Goal: Transaction & Acquisition: Purchase product/service

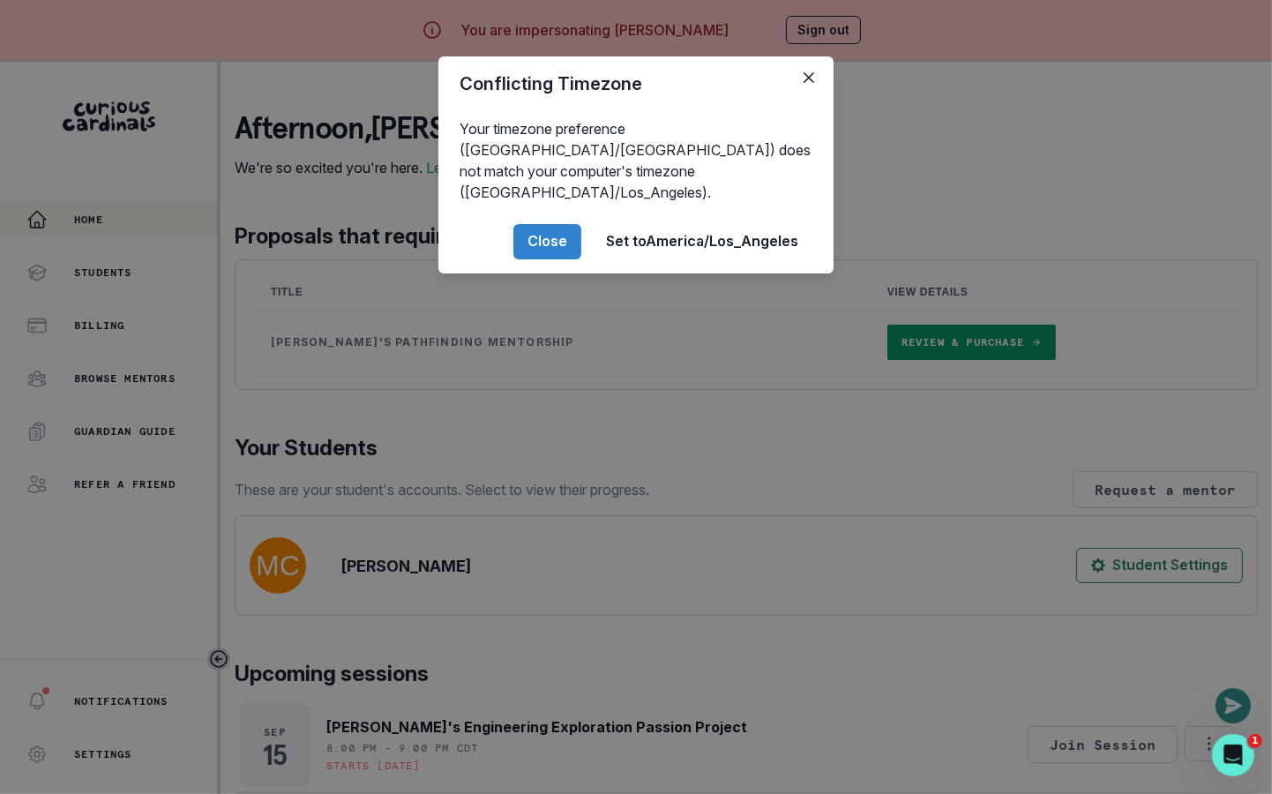
click at [437, 582] on div "Conflicting Timezone Your timezone preference (America/[GEOGRAPHIC_DATA]) does …" at bounding box center [636, 397] width 1272 height 794
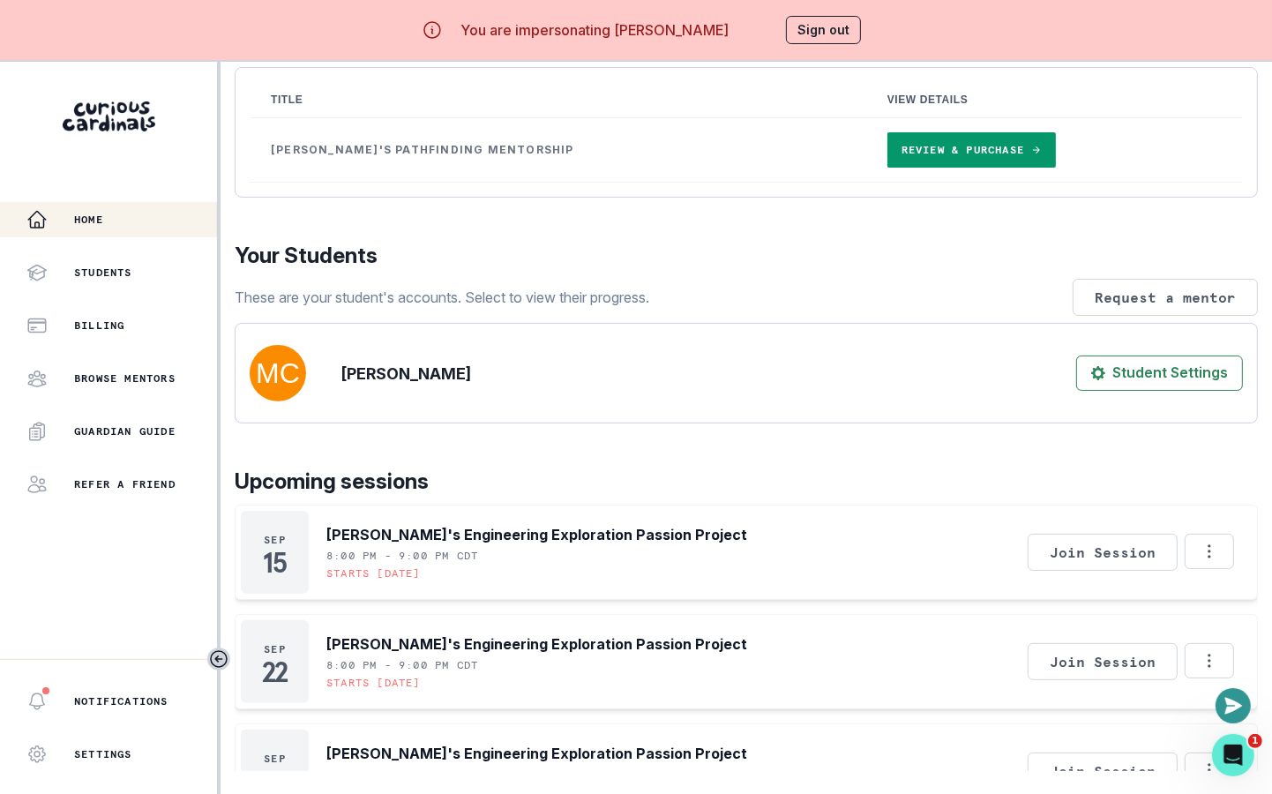
scroll to position [391, 0]
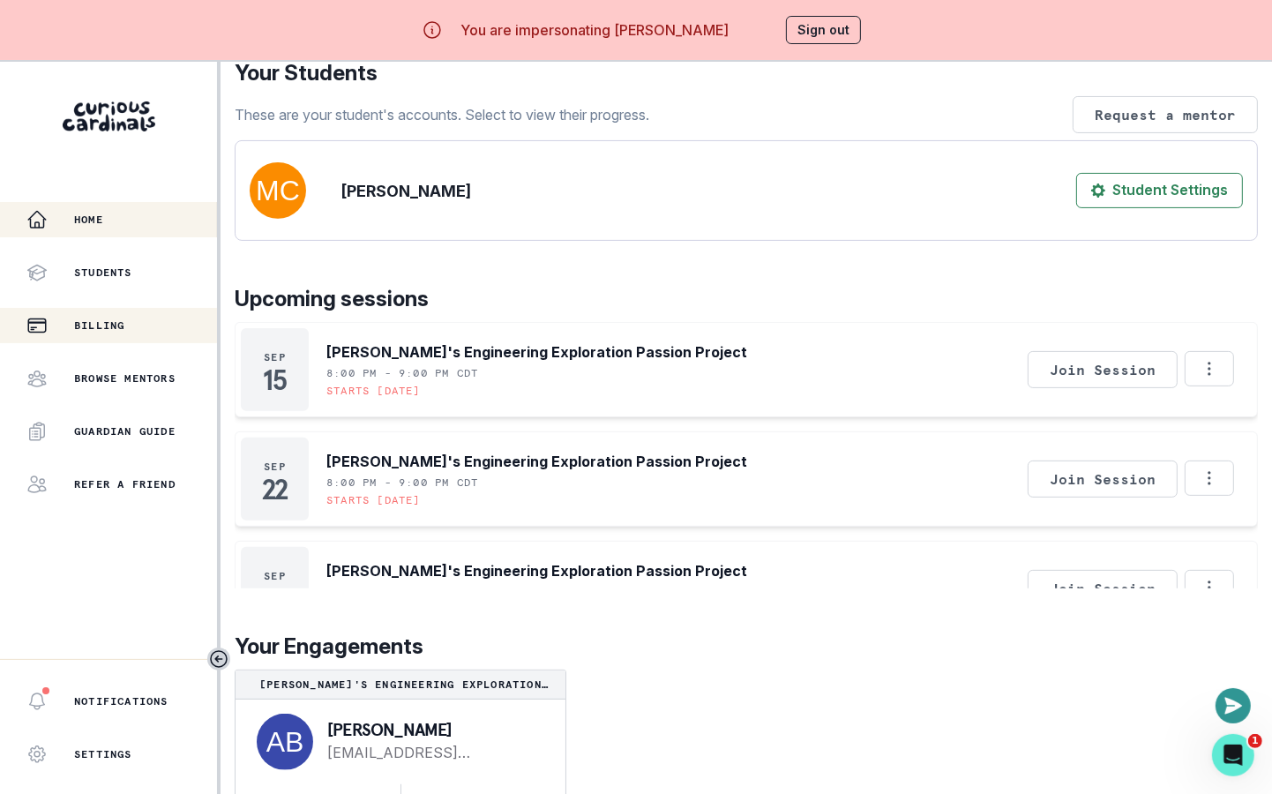
click at [124, 330] on p "Billing" at bounding box center [99, 325] width 50 height 14
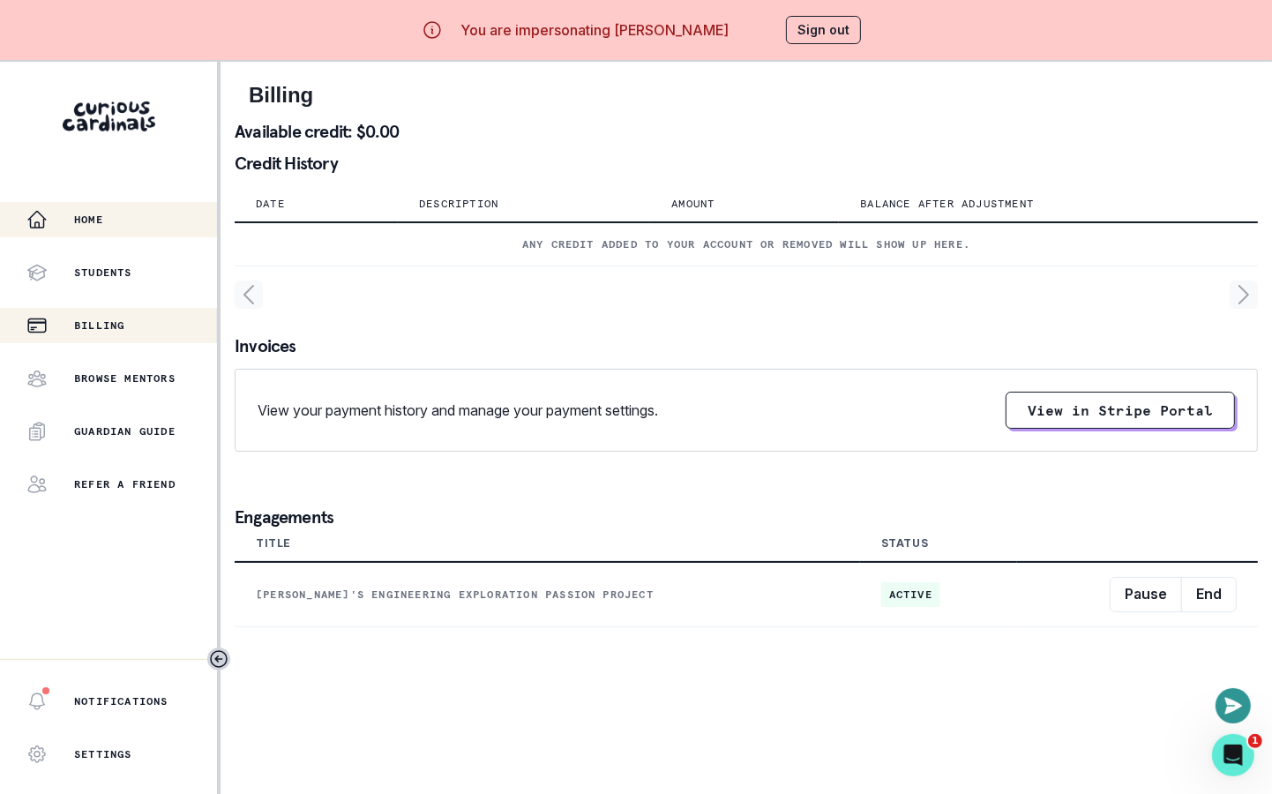
click at [121, 225] on div "Home" at bounding box center [121, 219] width 191 height 21
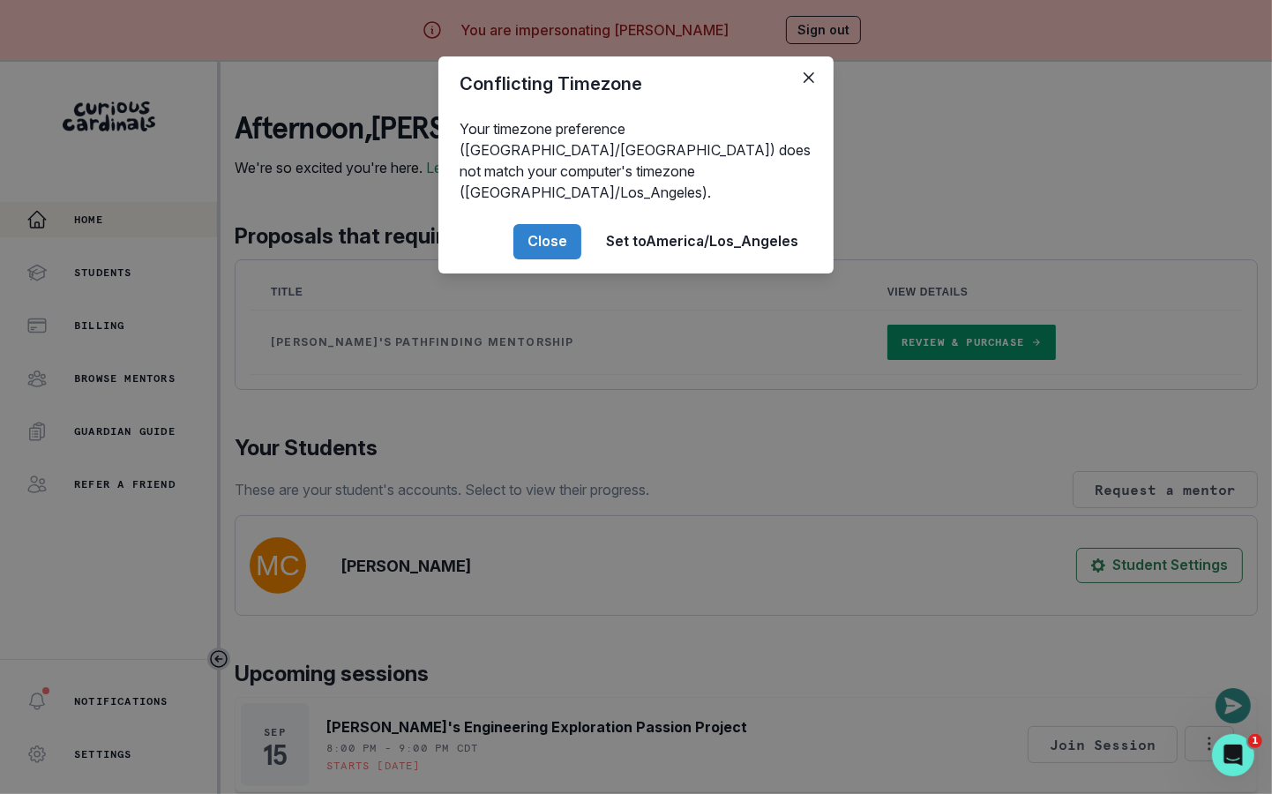
click at [415, 527] on div "Conflicting Timezone Your timezone preference (America/[GEOGRAPHIC_DATA]) does …" at bounding box center [636, 397] width 1272 height 794
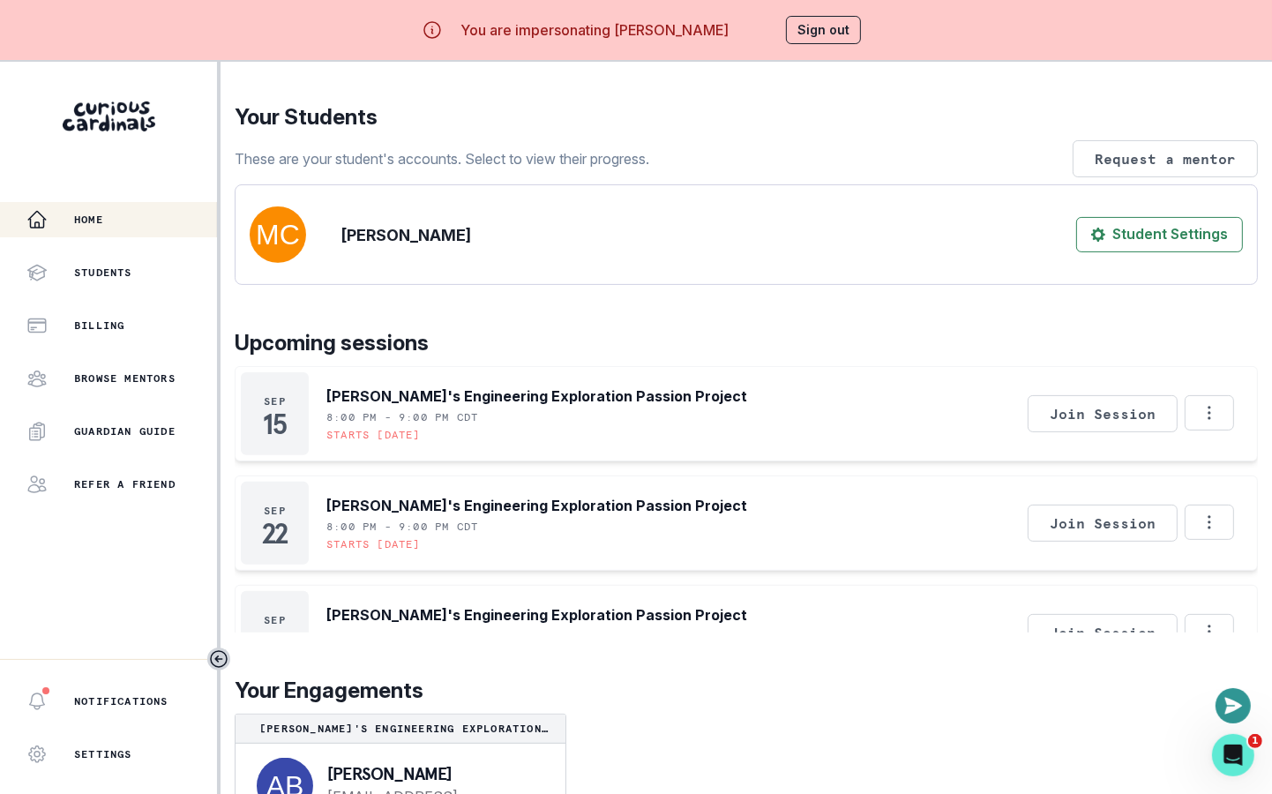
scroll to position [391, 0]
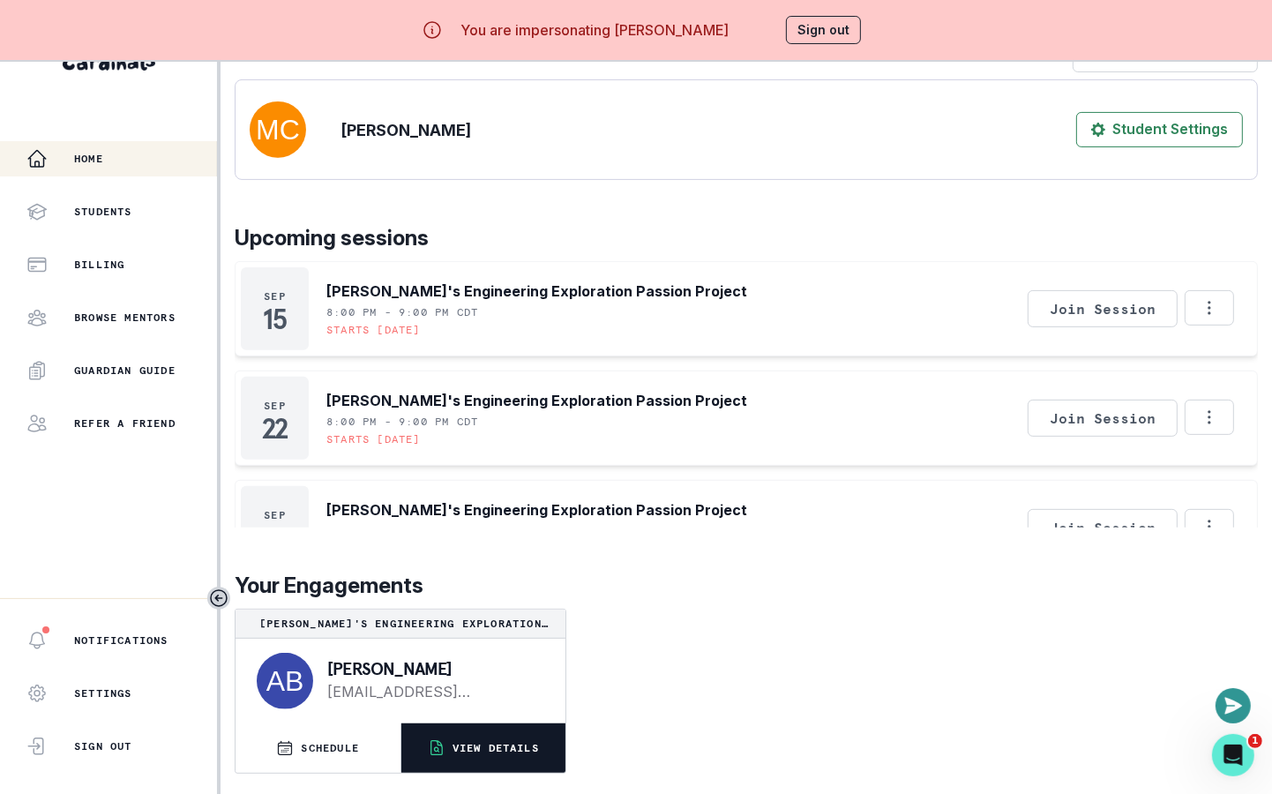
click at [516, 750] on p "VIEW DETAILS" at bounding box center [495, 748] width 86 height 14
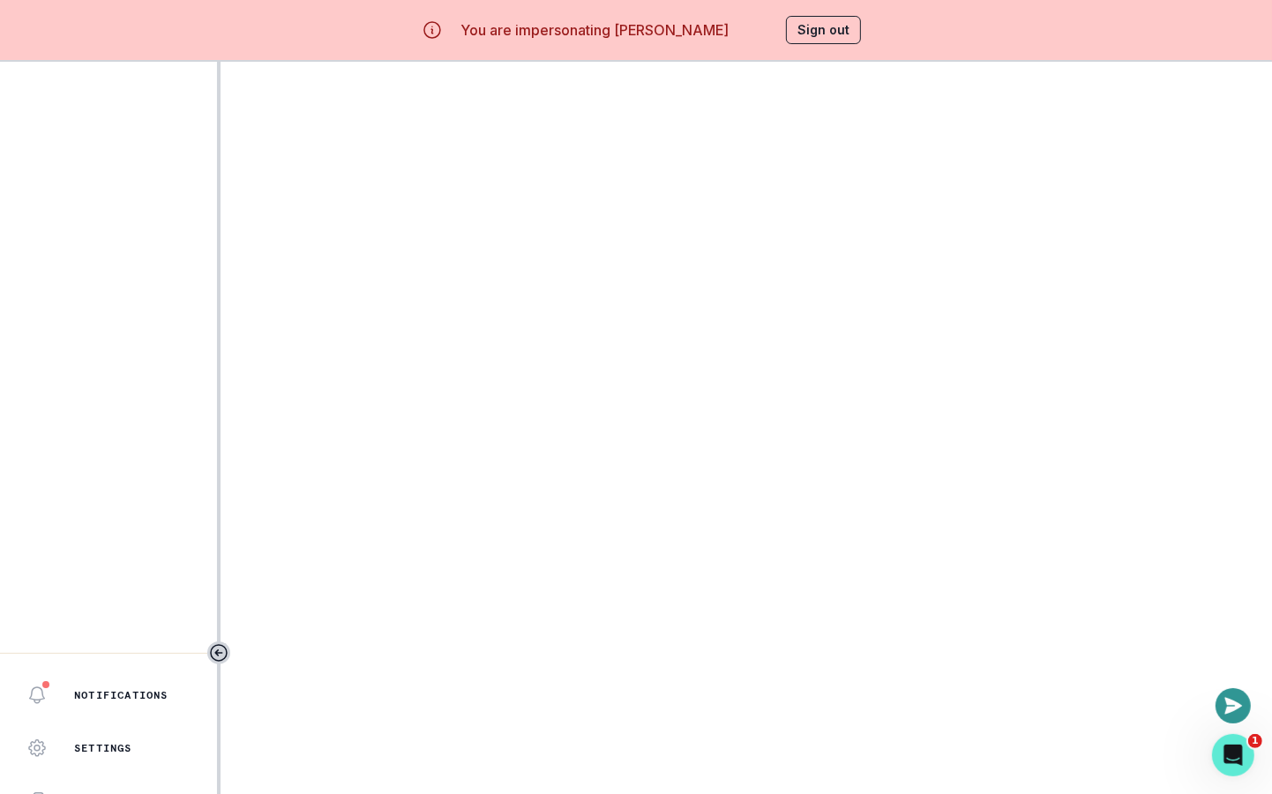
scroll to position [10, 0]
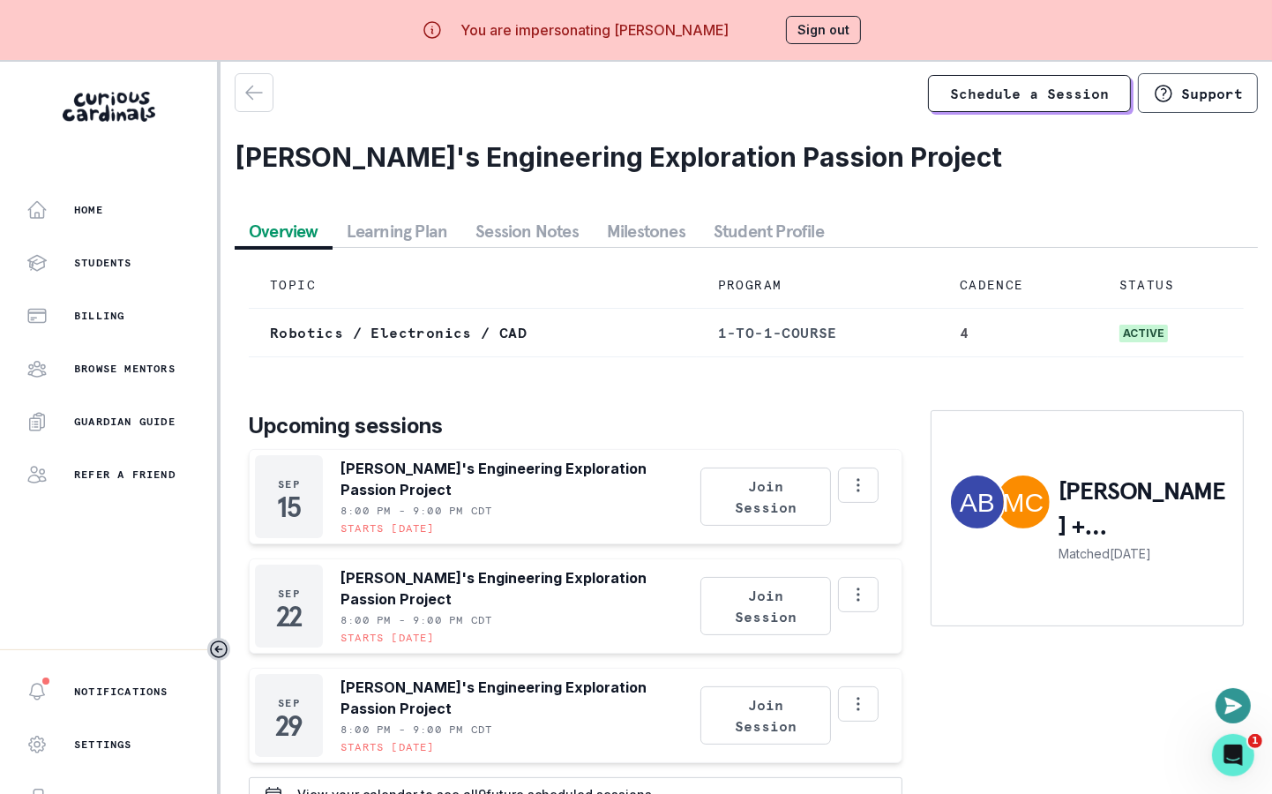
click at [484, 239] on button "Session Notes" at bounding box center [526, 231] width 131 height 32
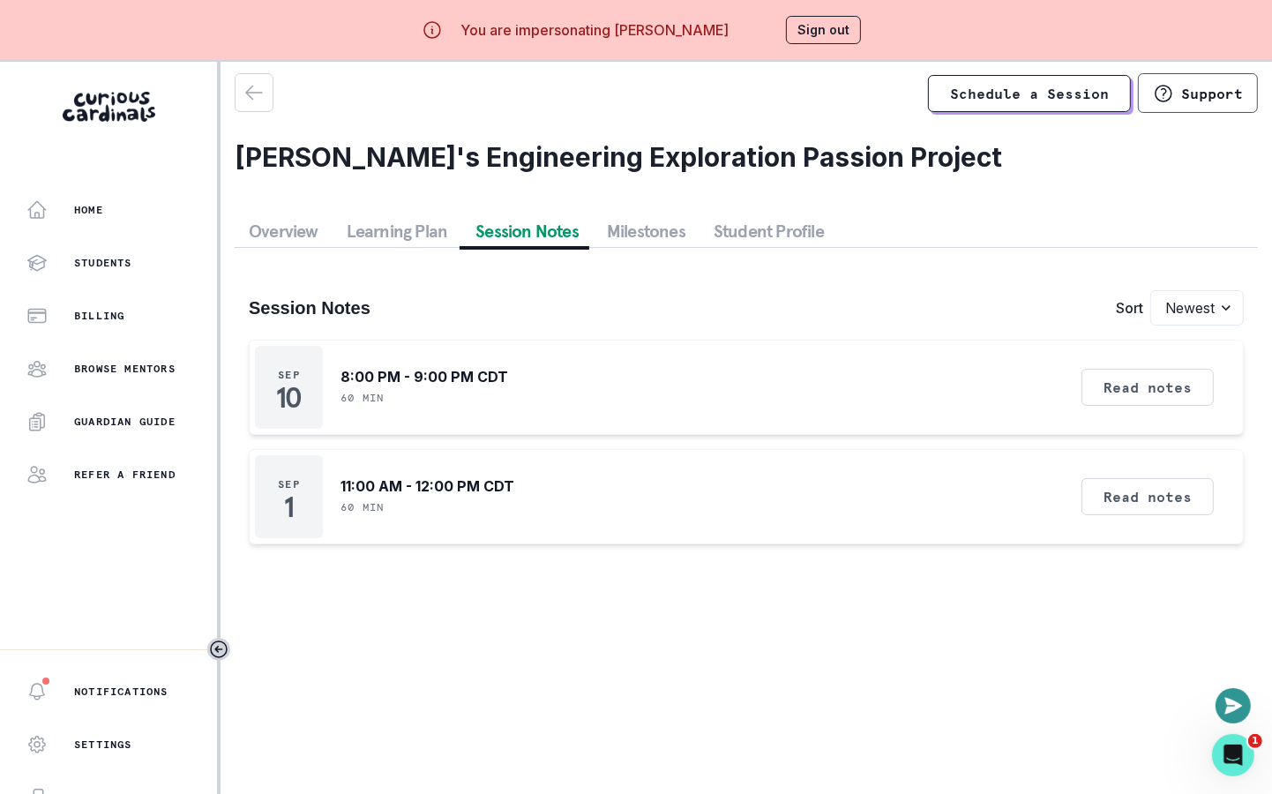
click at [397, 236] on button "Learning Plan" at bounding box center [398, 231] width 130 height 32
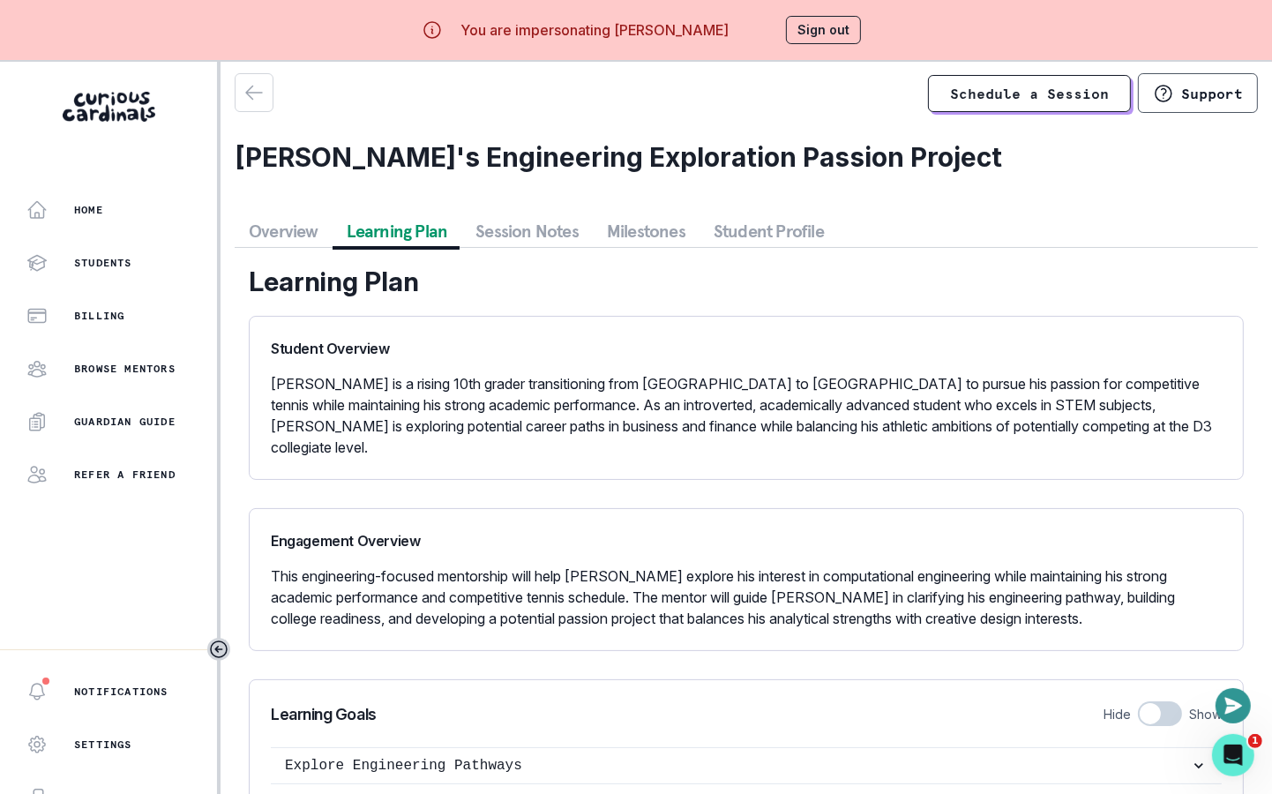
click at [289, 234] on button "Overview" at bounding box center [284, 231] width 98 height 32
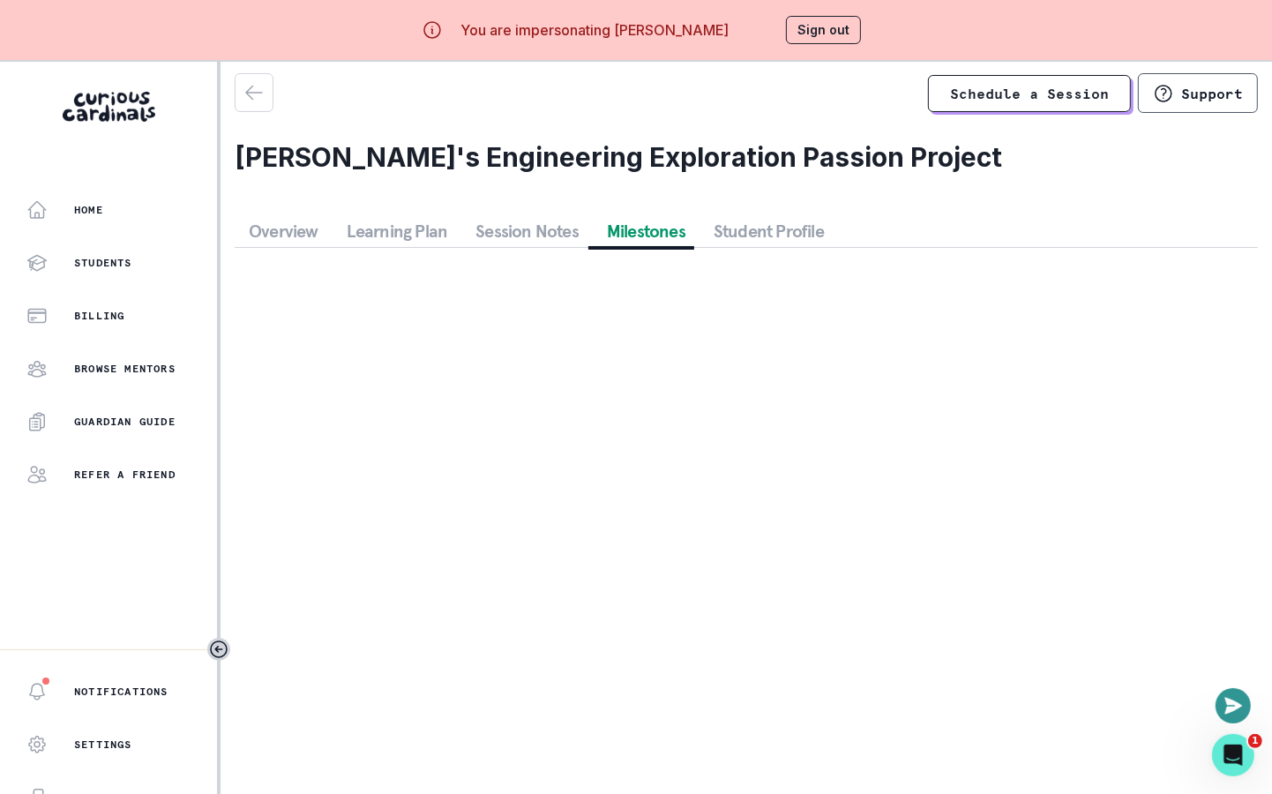
click at [669, 233] on button "Milestones" at bounding box center [646, 231] width 107 height 32
click at [784, 238] on button "Student Profile" at bounding box center [768, 231] width 138 height 32
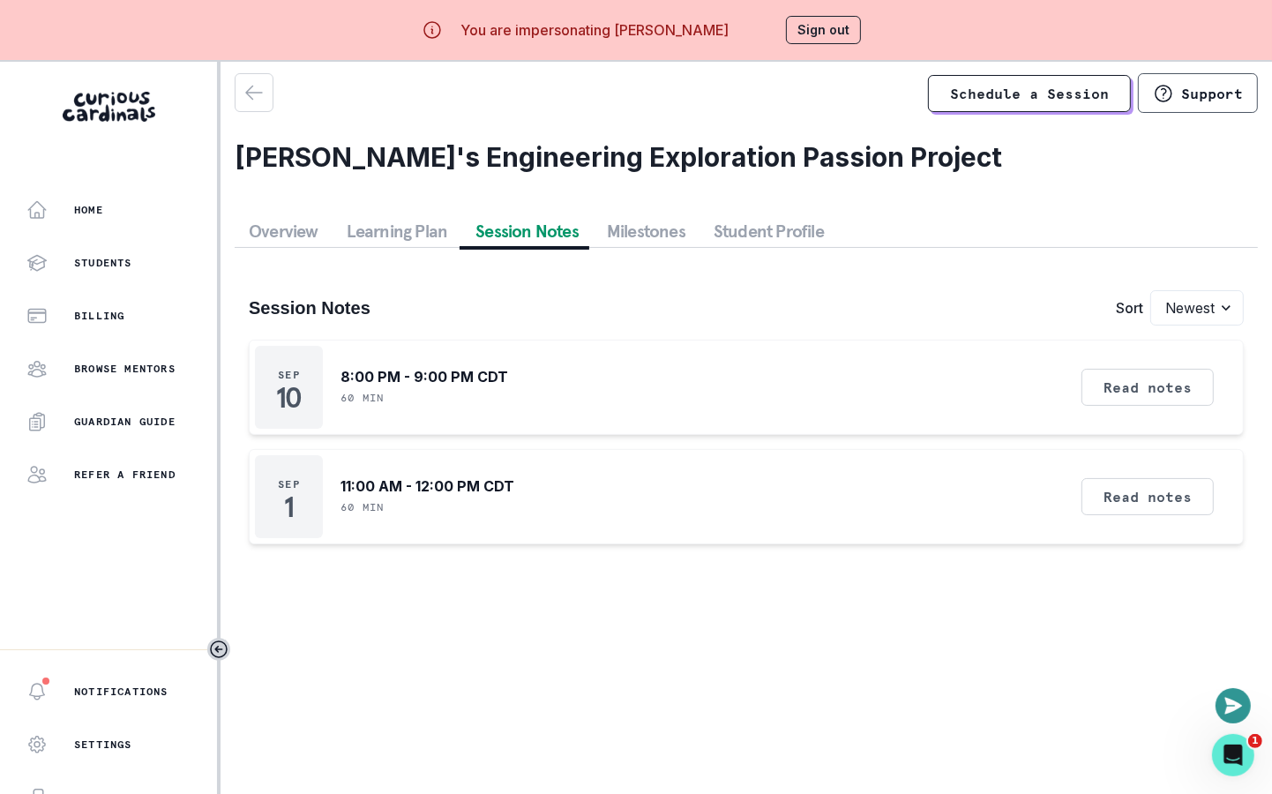
click at [527, 235] on button "Session Notes" at bounding box center [526, 231] width 131 height 32
click at [400, 235] on button "Learning Plan" at bounding box center [398, 231] width 130 height 32
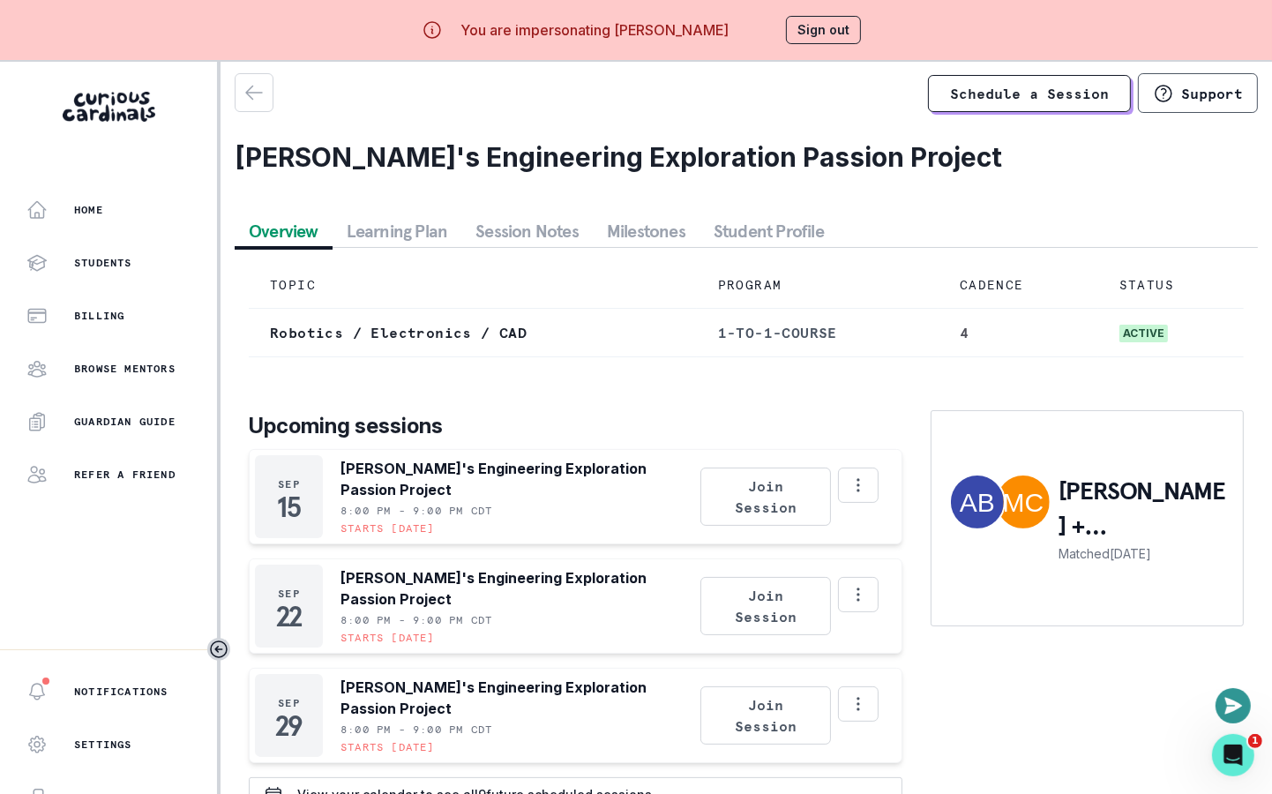
click at [308, 234] on button "Overview" at bounding box center [284, 231] width 98 height 32
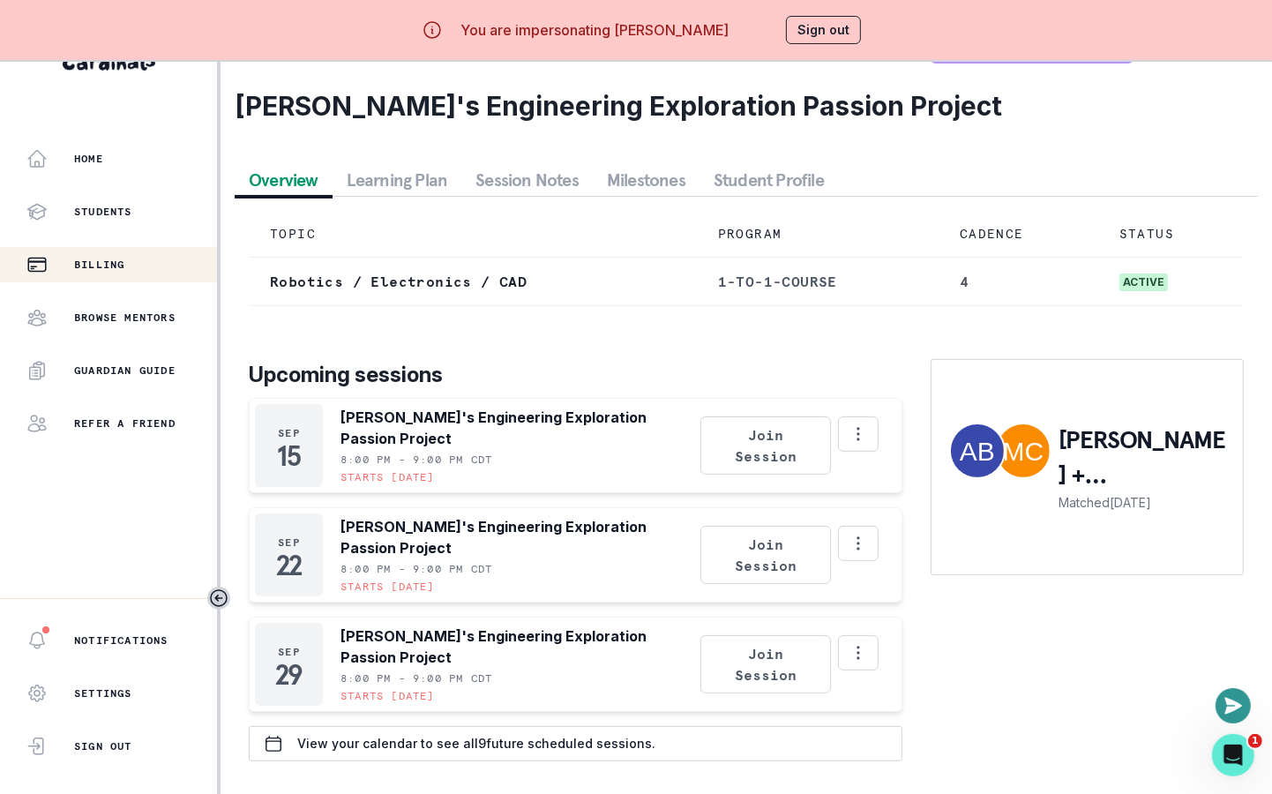
click at [146, 273] on div "Billing" at bounding box center [121, 264] width 191 height 21
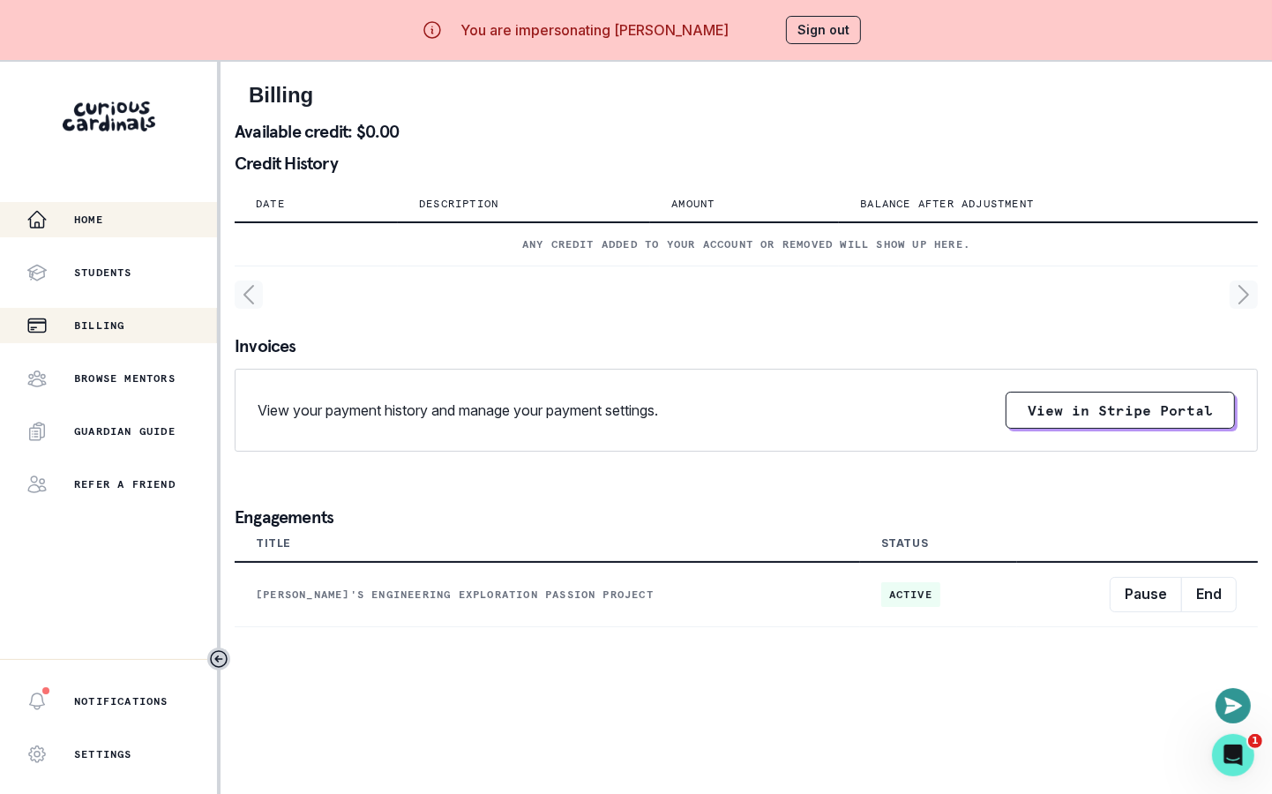
click at [144, 217] on div "Home" at bounding box center [121, 219] width 191 height 21
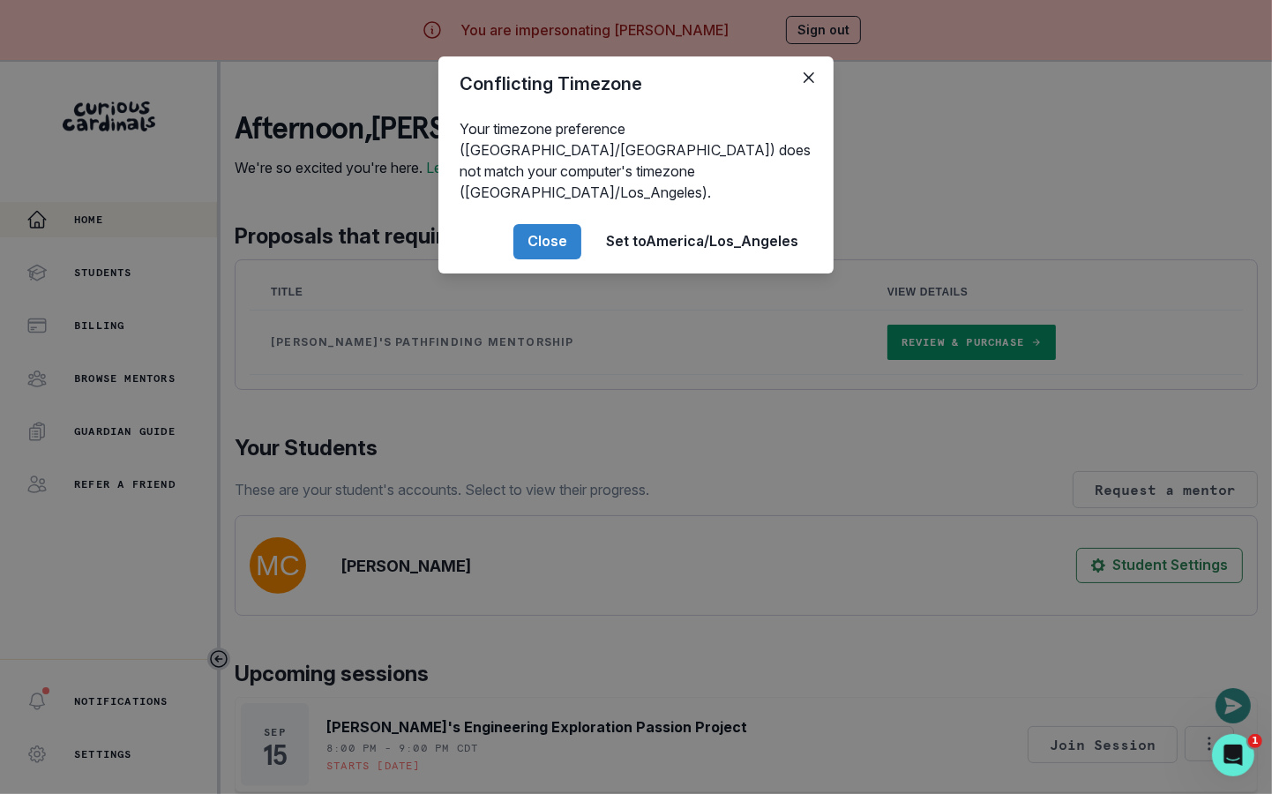
click at [337, 417] on div "Conflicting Timezone Your timezone preference (America/[GEOGRAPHIC_DATA]) does …" at bounding box center [636, 397] width 1272 height 794
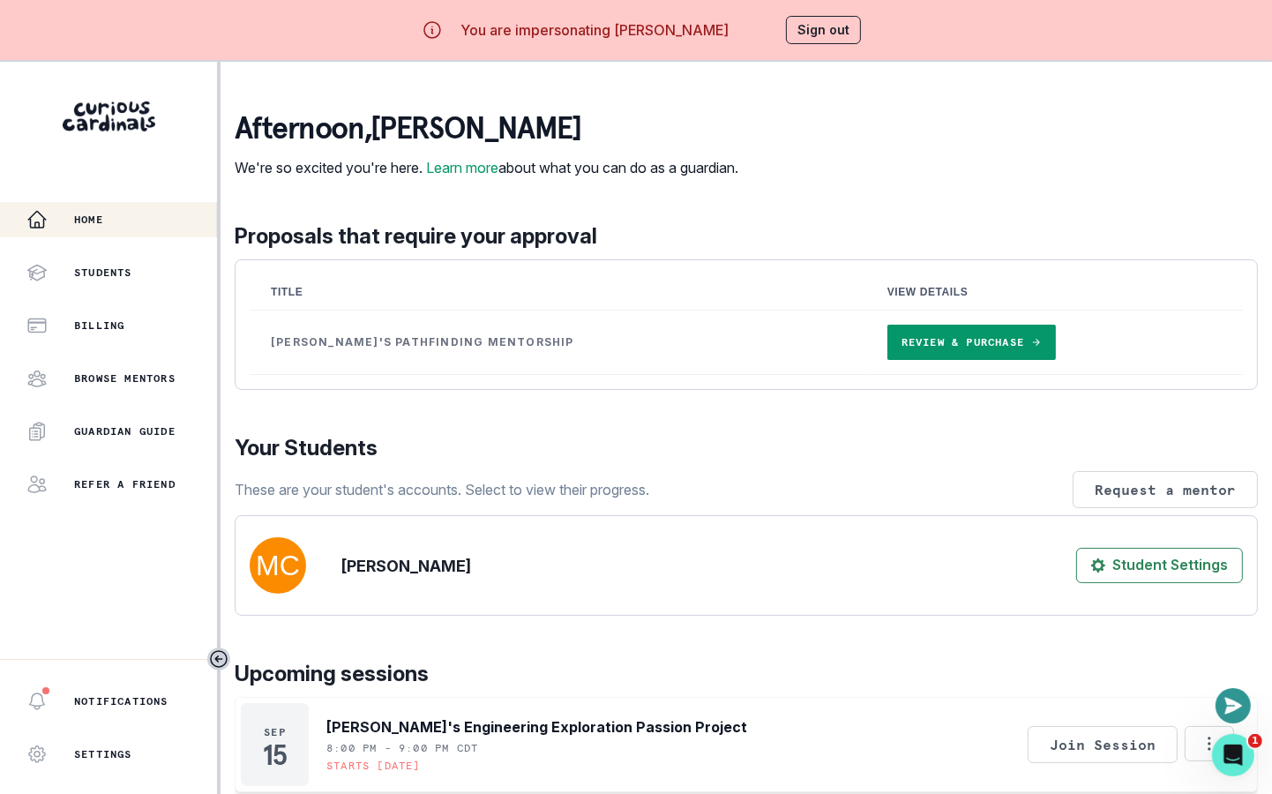
click at [890, 360] on link "Review & Purchase" at bounding box center [971, 342] width 168 height 35
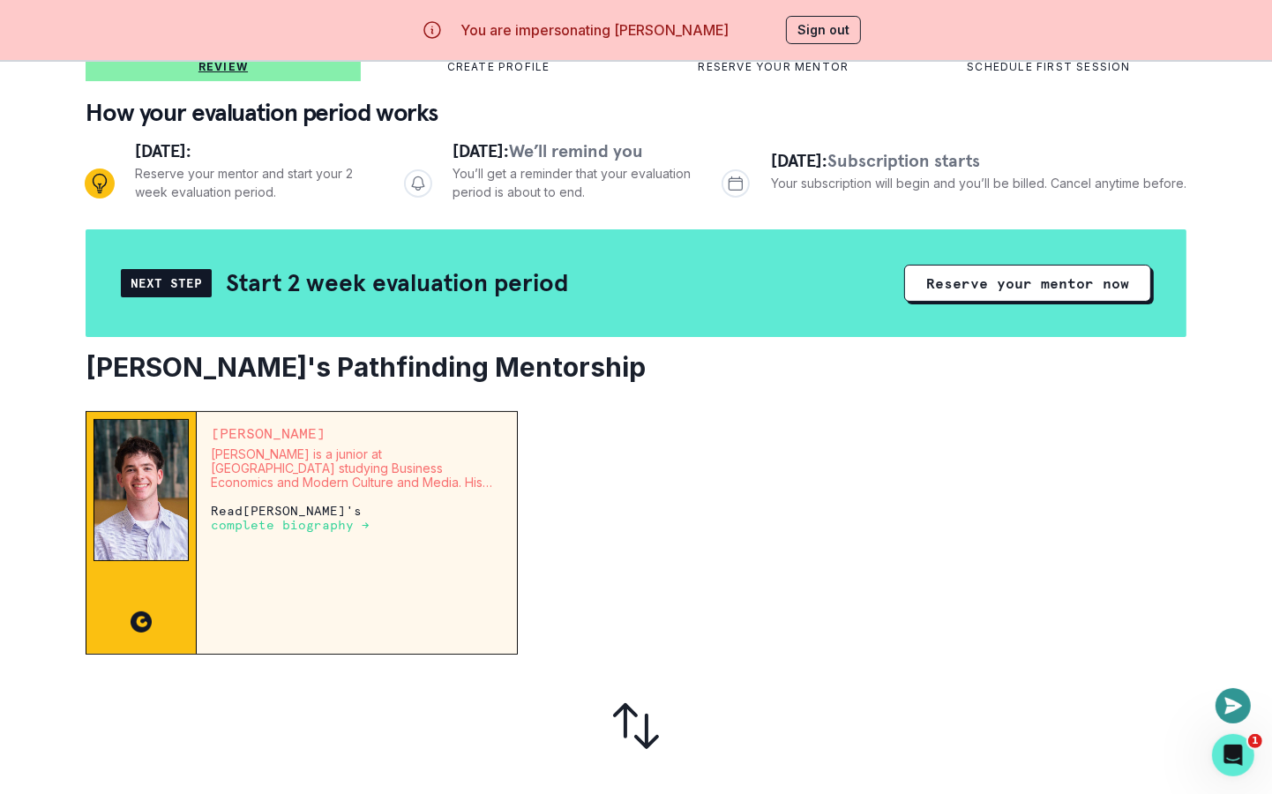
scroll to position [144, 0]
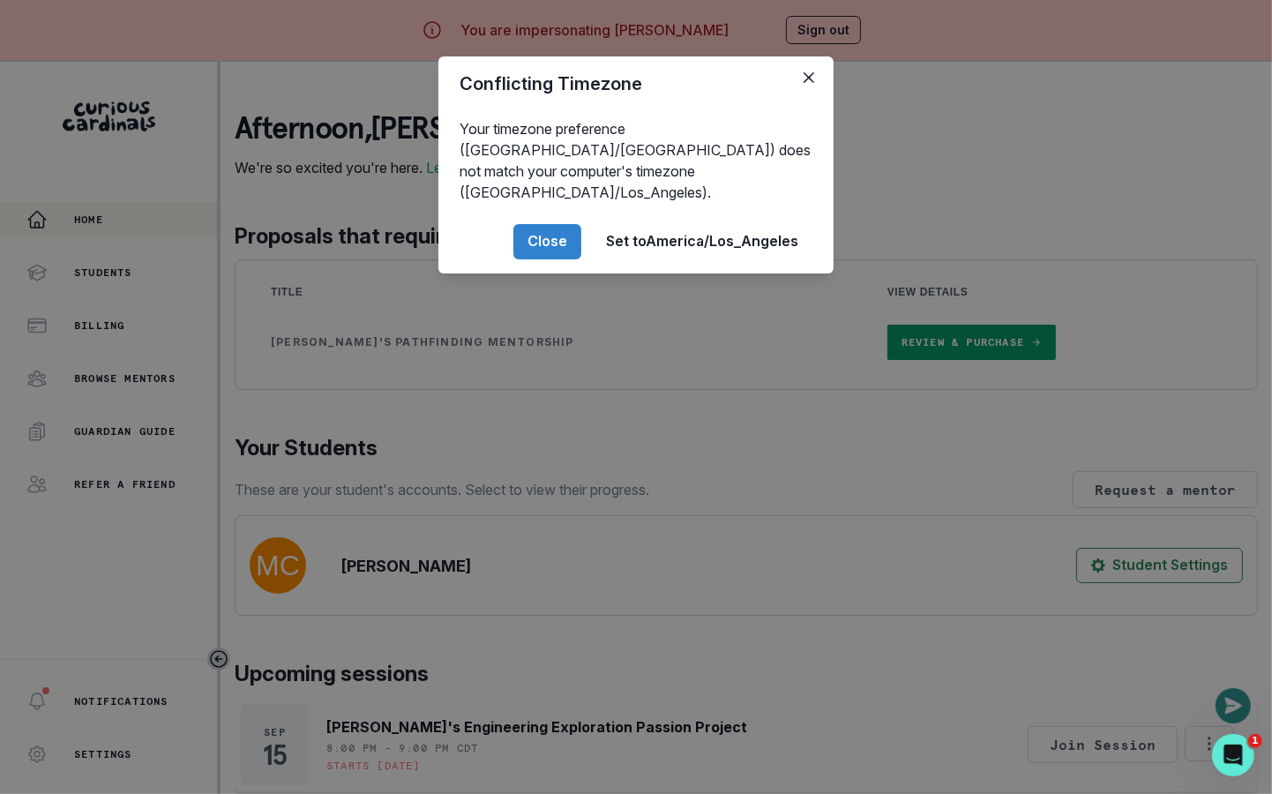
click at [627, 519] on div "Conflicting Timezone Your timezone preference (America/[GEOGRAPHIC_DATA]) does …" at bounding box center [636, 397] width 1272 height 794
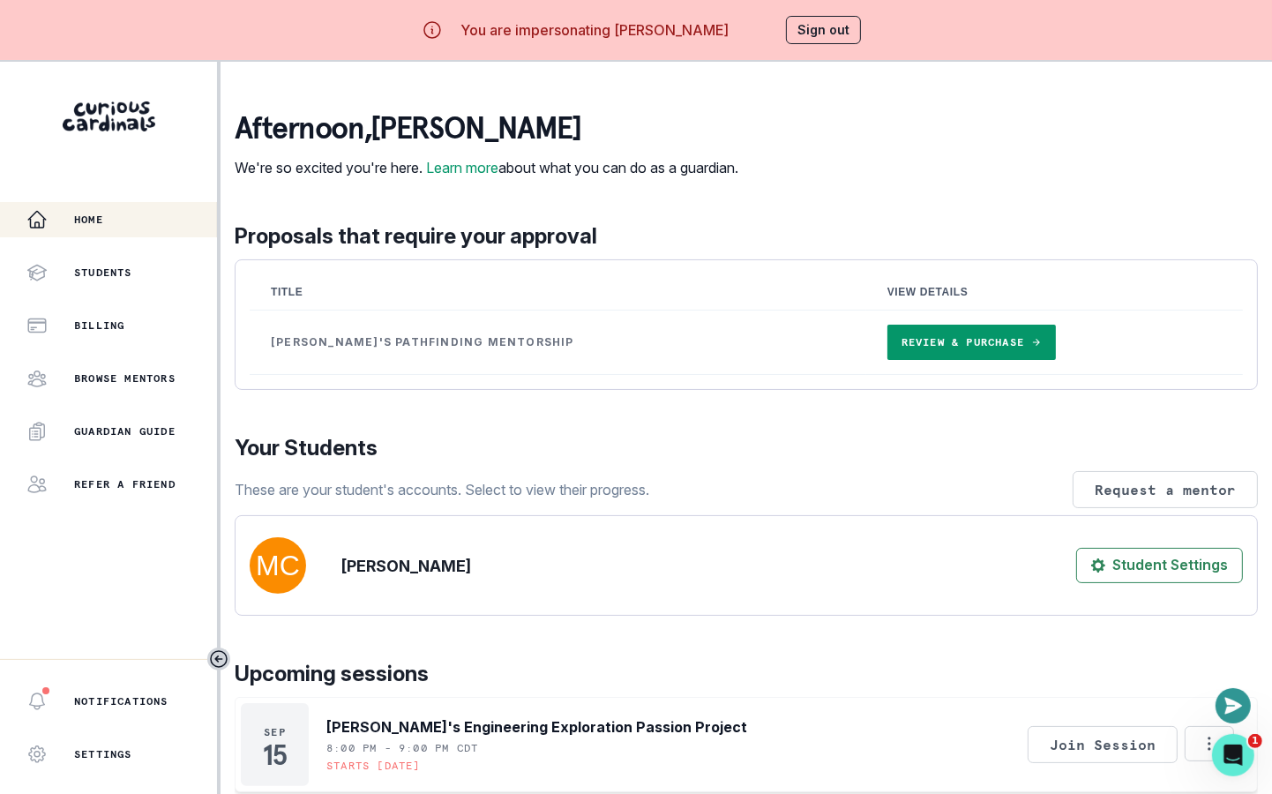
click at [818, 37] on button "Sign out" at bounding box center [823, 30] width 75 height 28
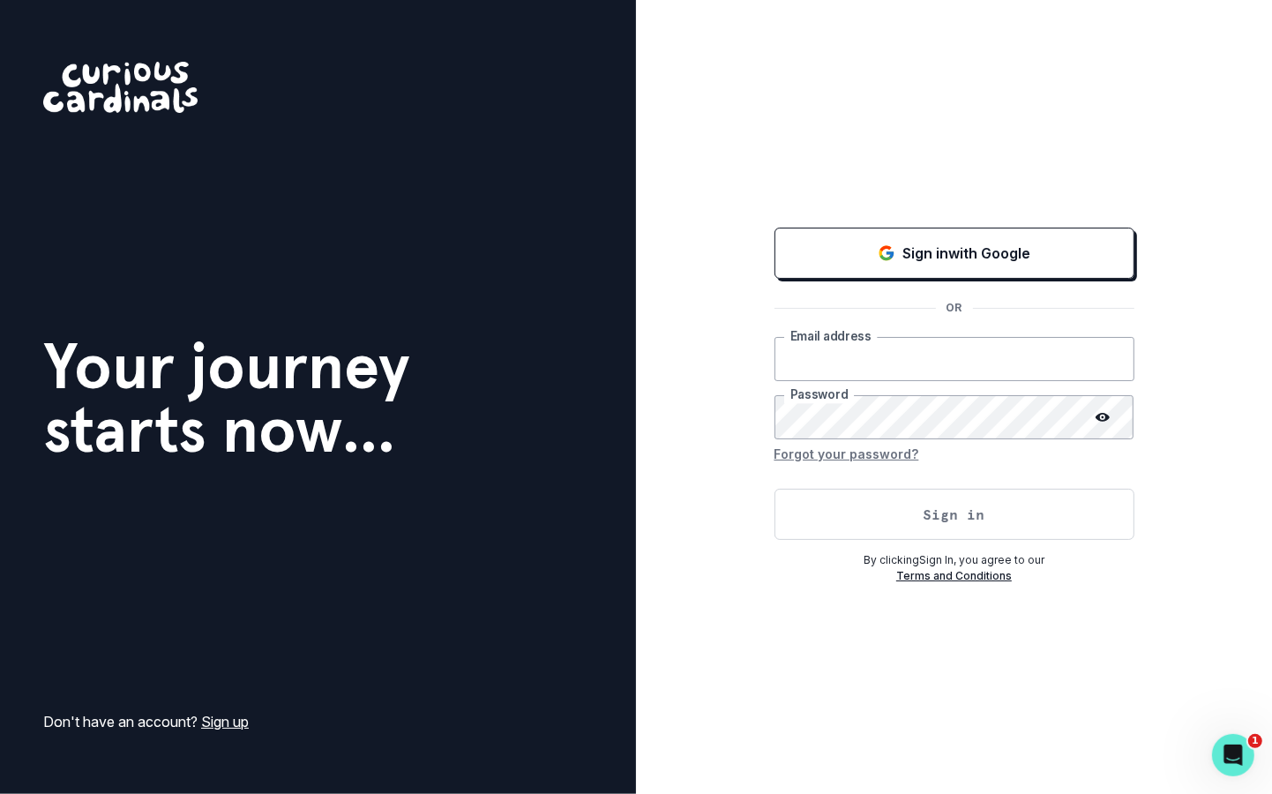
type input "[EMAIL_ADDRESS][DOMAIN_NAME]"
click at [903, 522] on button "Sign in" at bounding box center [954, 514] width 360 height 51
